Goal: Information Seeking & Learning: Learn about a topic

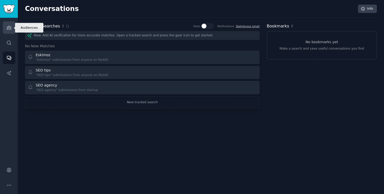
click at [11, 23] on link "Audiences" at bounding box center [9, 27] width 12 height 12
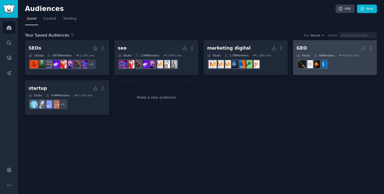
click at [336, 45] on h2 "GEO More" at bounding box center [335, 48] width 77 height 9
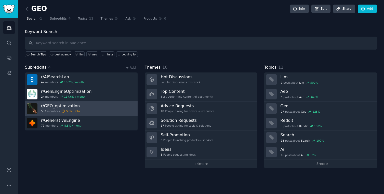
click at [77, 110] on div "Stale Data" at bounding box center [73, 112] width 14 height 4
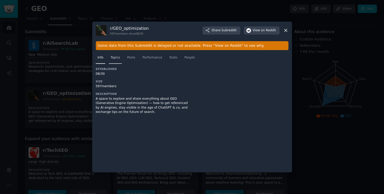
click at [113, 58] on span "Topics" at bounding box center [115, 58] width 9 height 5
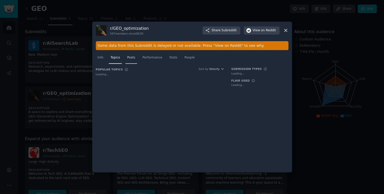
click at [133, 60] on span "Posts" at bounding box center [131, 58] width 8 height 5
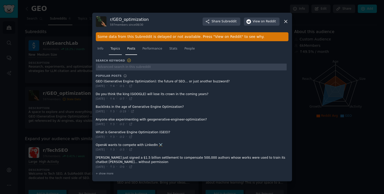
click at [108, 60] on h3 "Search Keyword" at bounding box center [114, 60] width 36 height 5
click at [113, 50] on span "Topics" at bounding box center [115, 49] width 9 height 5
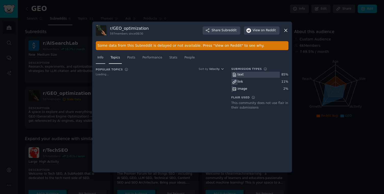
click at [101, 55] on link "Info" at bounding box center [100, 59] width 9 height 10
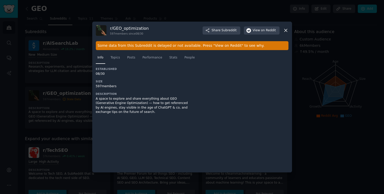
click at [327, 54] on div at bounding box center [192, 97] width 384 height 194
